Goal: Check status

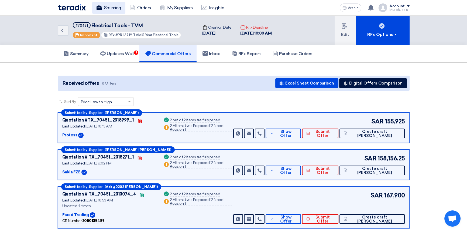
click at [116, 8] on font "Sourcing" at bounding box center [112, 7] width 17 height 5
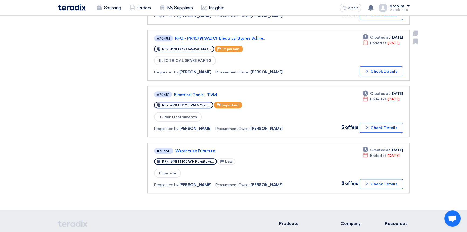
scroll to position [343, 0]
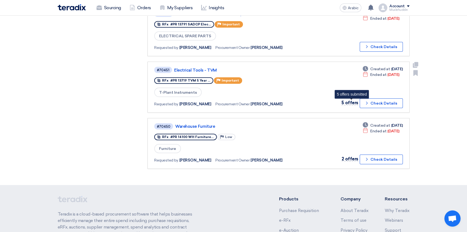
click at [351, 100] on font "5 offers" at bounding box center [350, 102] width 17 height 5
click at [383, 101] on font "Check Details" at bounding box center [384, 103] width 27 height 5
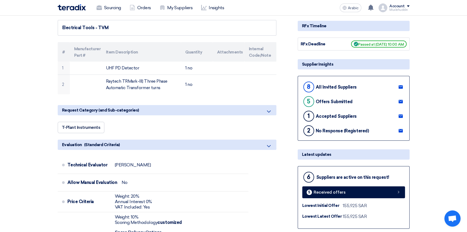
scroll to position [76, 0]
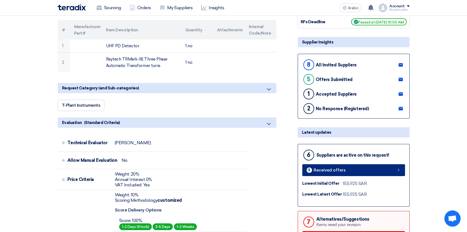
click at [317, 172] on font "Received offers" at bounding box center [330, 170] width 32 height 5
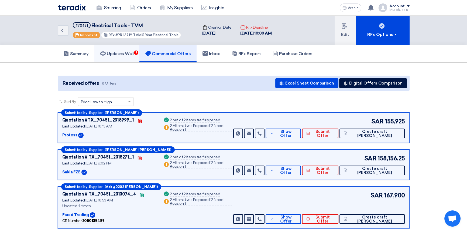
click at [121, 53] on font "Updates Wall" at bounding box center [120, 53] width 27 height 5
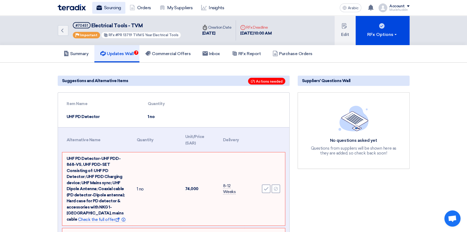
click at [112, 9] on font "Sourcing" at bounding box center [112, 7] width 17 height 5
